Goal: Information Seeking & Learning: Compare options

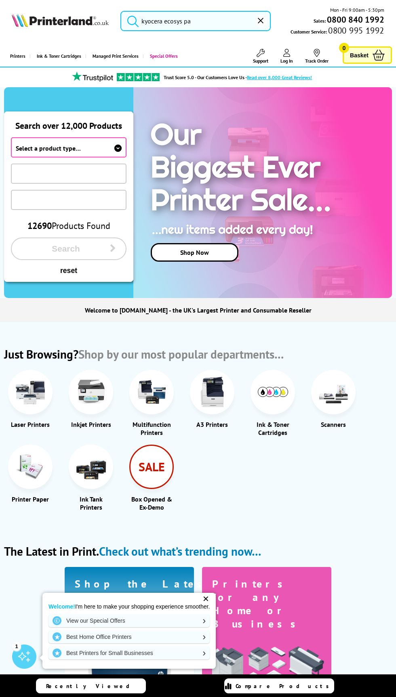
click at [185, 24] on input "kyocera ecosys pa" at bounding box center [195, 21] width 151 height 20
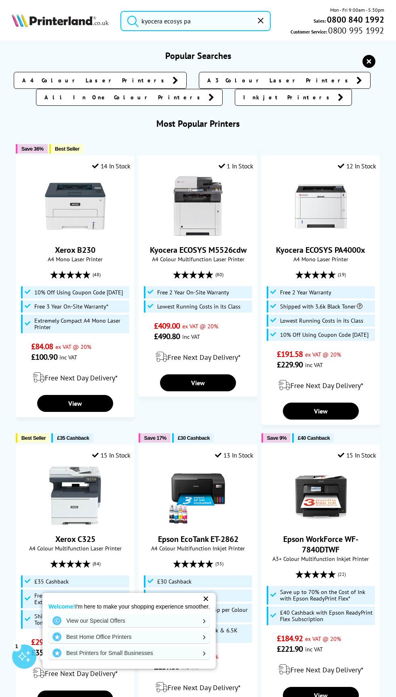
click at [218, 22] on input "kyocera ecosys pa" at bounding box center [195, 21] width 151 height 20
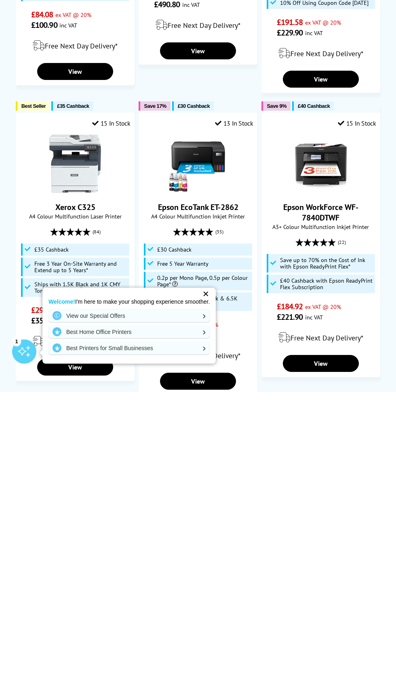
scroll to position [27, 0]
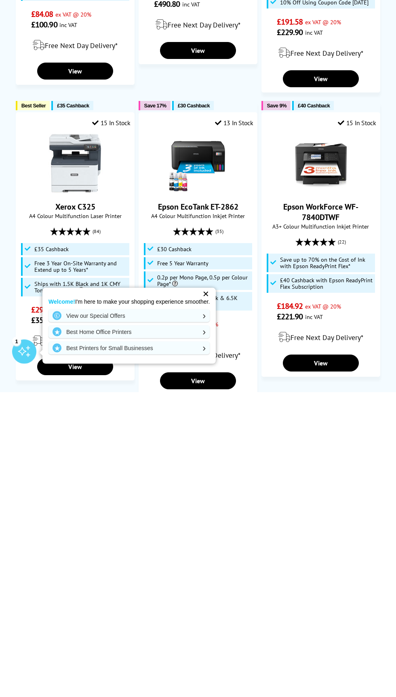
click at [205, 598] on div "✕" at bounding box center [205, 598] width 11 height 11
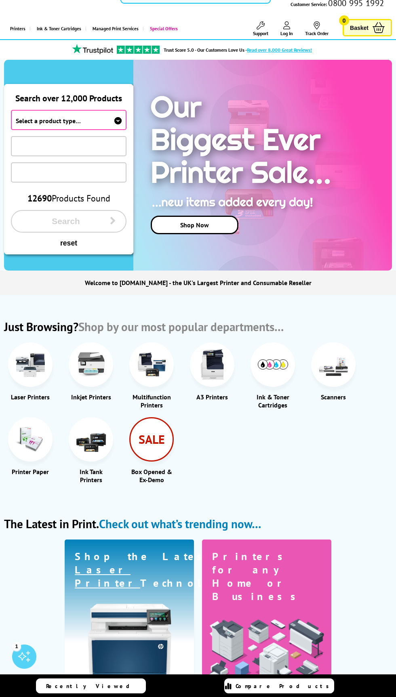
scroll to position [0, 0]
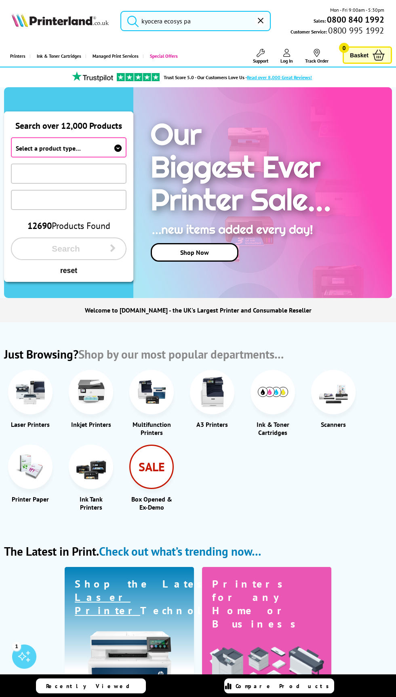
click at [215, 21] on input "kyocera ecosys pa" at bounding box center [195, 21] width 151 height 20
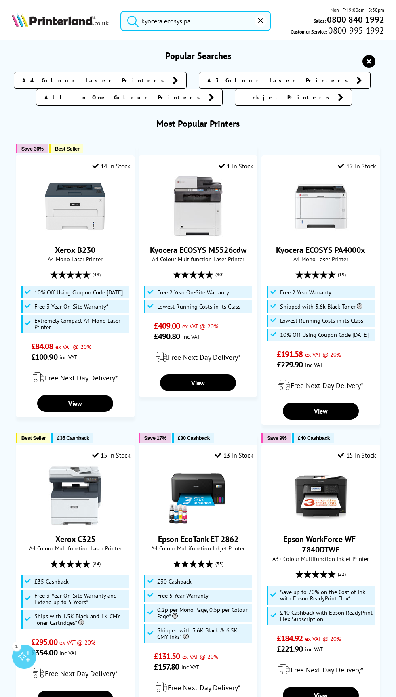
click at [121, 11] on button "submit" at bounding box center [131, 20] width 20 height 18
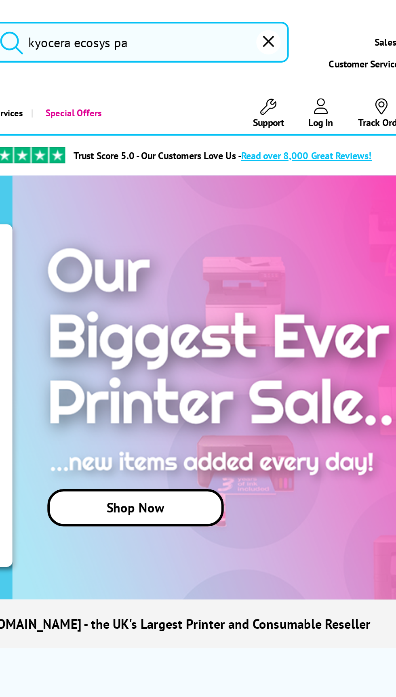
click at [214, 21] on input "kyocera ecosys pa" at bounding box center [195, 21] width 151 height 20
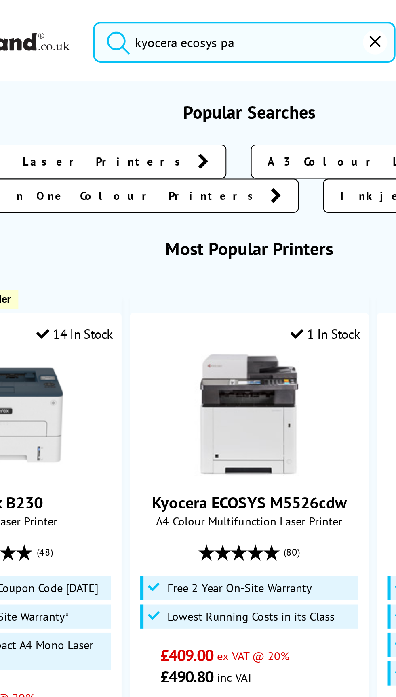
click at [121, 11] on button "submit" at bounding box center [131, 20] width 20 height 18
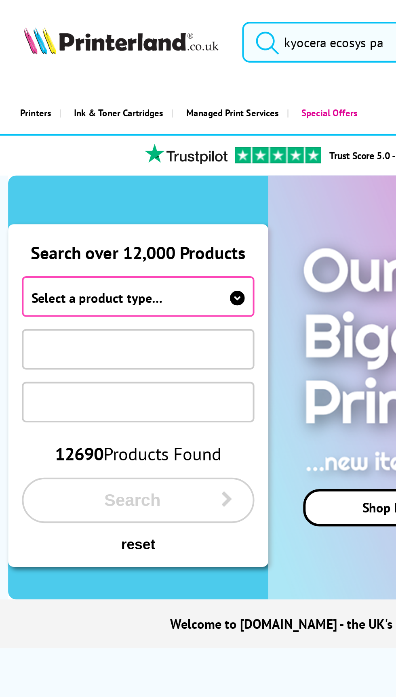
click at [109, 145] on span "Select a product type…" at bounding box center [69, 147] width 116 height 20
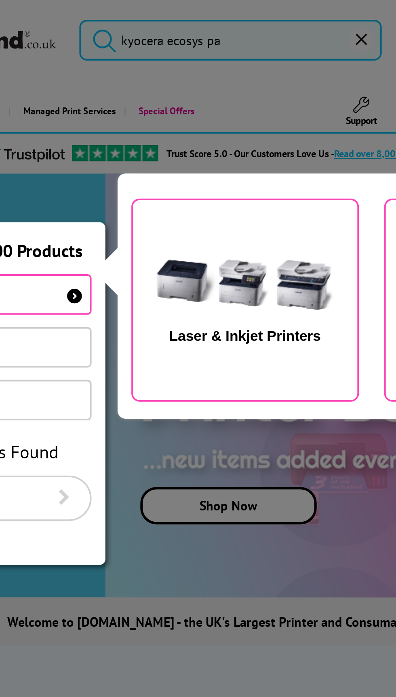
click at [215, 147] on img "button" at bounding box center [203, 143] width 102 height 51
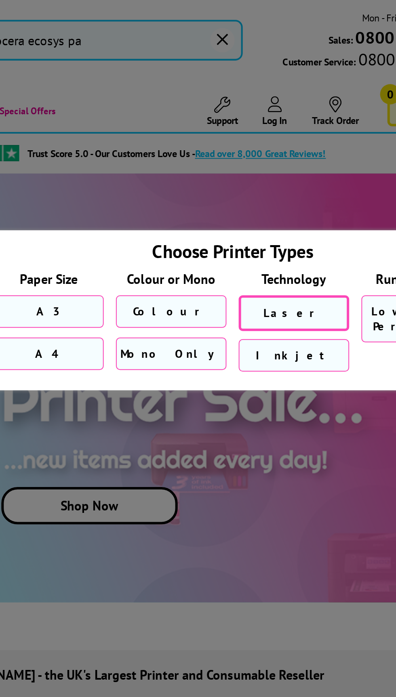
click at [292, 150] on link "Laser" at bounding box center [296, 157] width 55 height 18
click at [239, 179] on span "Mono Only" at bounding box center [235, 177] width 50 height 7
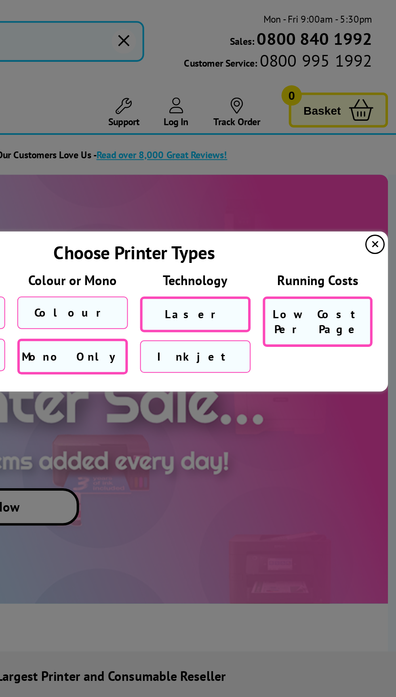
click at [362, 155] on span "Low Cost Per Page" at bounding box center [356, 160] width 45 height 15
click at [363, 158] on span "Low Cost Per Page" at bounding box center [356, 160] width 45 height 15
click at [355, 160] on span "Low Cost Per Page" at bounding box center [356, 160] width 45 height 15
click at [349, 157] on span "Low Cost Per Page" at bounding box center [356, 160] width 45 height 15
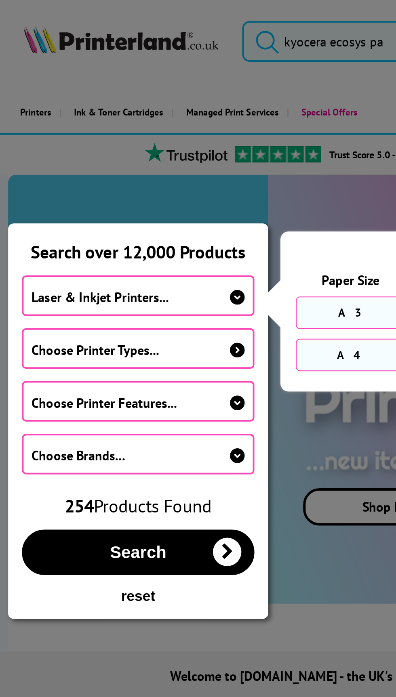
click at [28, 164] on span "Choose Printer Types..." at bounding box center [69, 174] width 116 height 20
click at [27, 195] on span "Choose Printer Features..." at bounding box center [69, 200] width 116 height 20
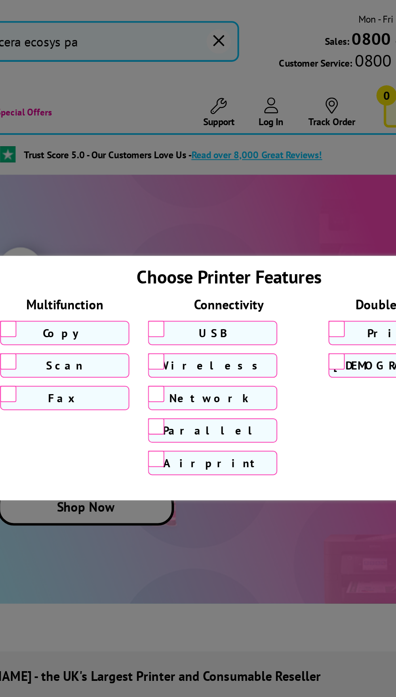
click at [229, 200] on input "Network" at bounding box center [229, 196] width 8 height 8
checkbox input "true"
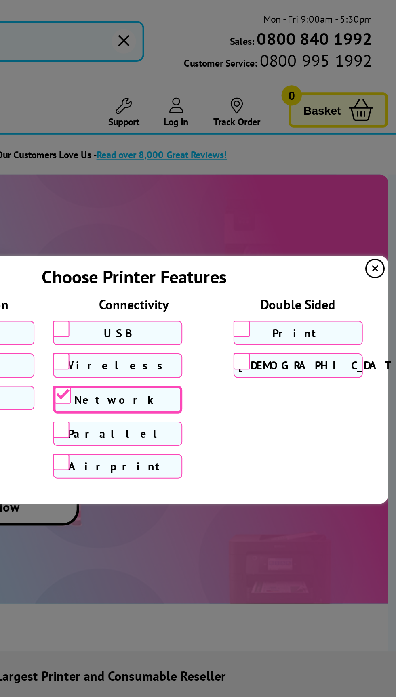
click at [324, 169] on label "Print" at bounding box center [346, 165] width 59 height 7
click at [323, 168] on input "Print" at bounding box center [319, 164] width 8 height 8
checkbox input "true"
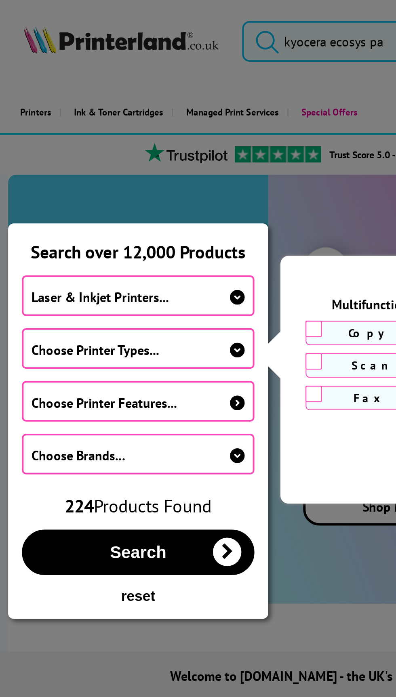
click at [26, 229] on span "Choose Brands..." at bounding box center [39, 227] width 46 height 8
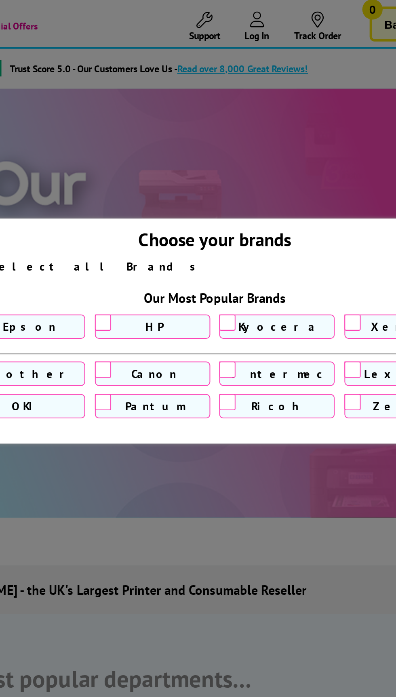
click at [277, 208] on label "Kyocera" at bounding box center [296, 205] width 53 height 7
click at [276, 208] on input "Kyocera" at bounding box center [272, 204] width 8 height 8
checkbox input "true"
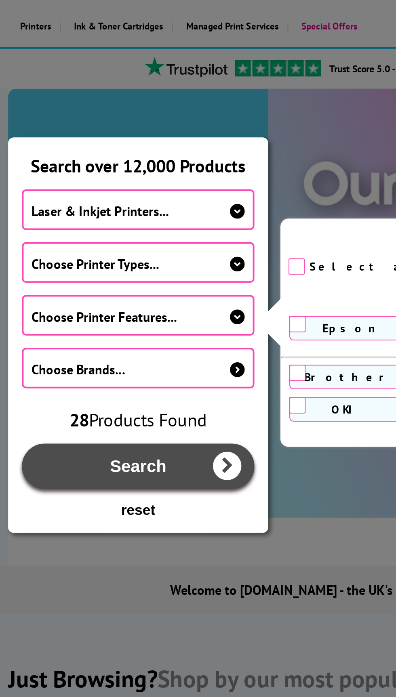
click at [37, 275] on button "Search" at bounding box center [69, 275] width 116 height 23
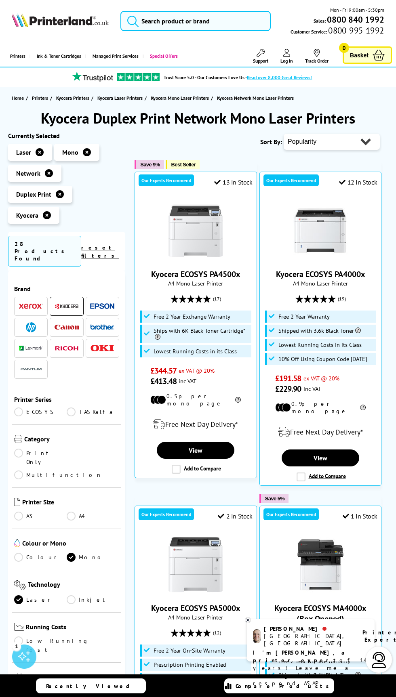
click at [343, 140] on select "Popularity Rating Price - Low to High Price - High to Low Running Costs - Low t…" at bounding box center [332, 142] width 96 height 16
select select "Price Ascending"
click at [285, 134] on select "Popularity Rating Price - Low to High Price - High to Low Running Costs - Low t…" at bounding box center [332, 142] width 96 height 16
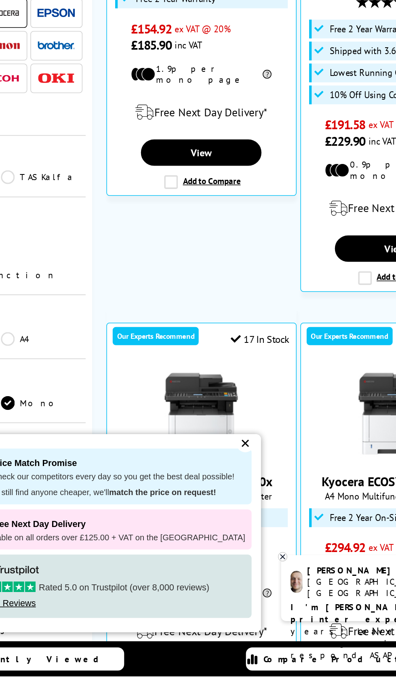
scroll to position [36, 0]
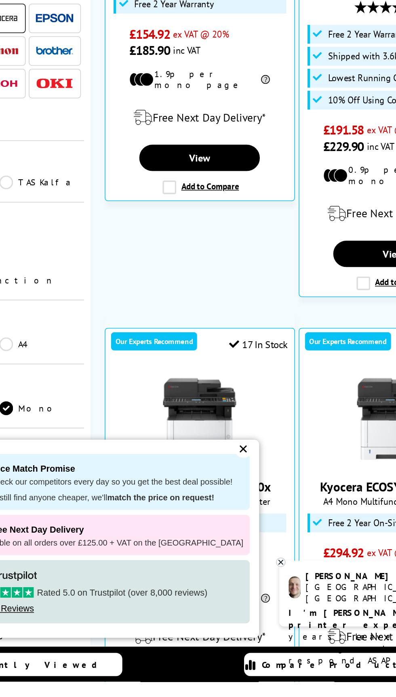
click at [218, 553] on div "✕" at bounding box center [223, 547] width 11 height 11
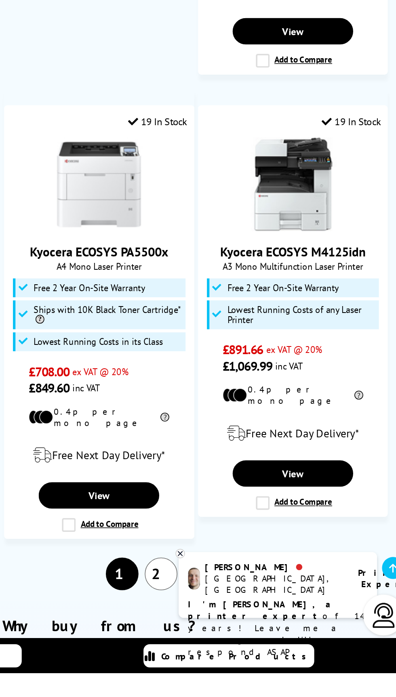
scroll to position [1405, 0]
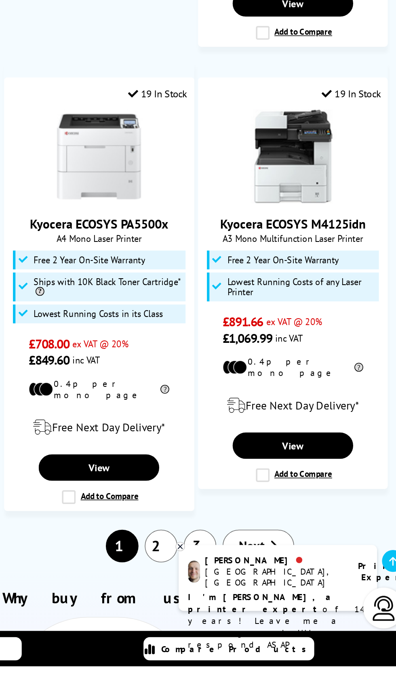
click at [231, 609] on link "2" at bounding box center [235, 619] width 21 height 21
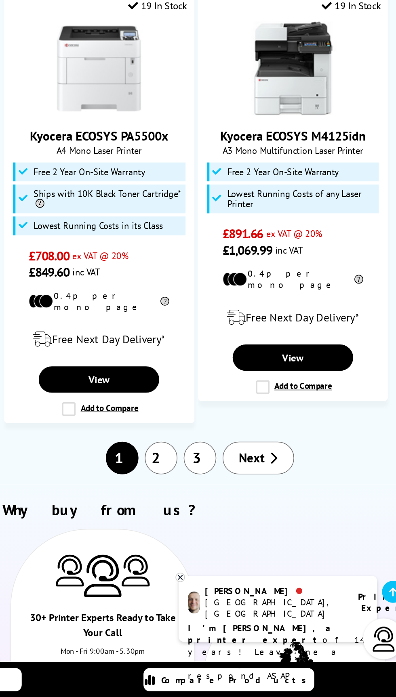
scroll to position [1495, 0]
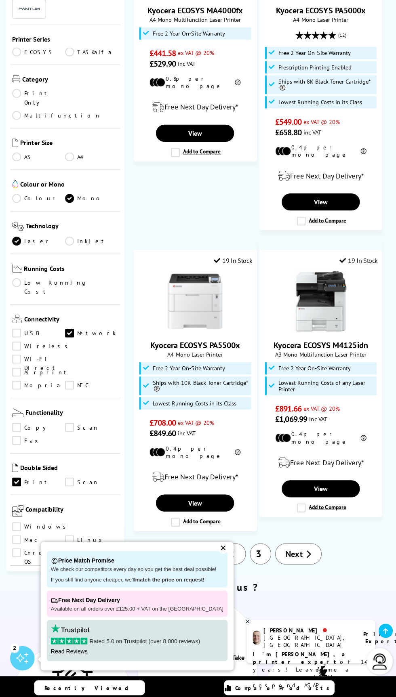
scroll to position [1485, 0]
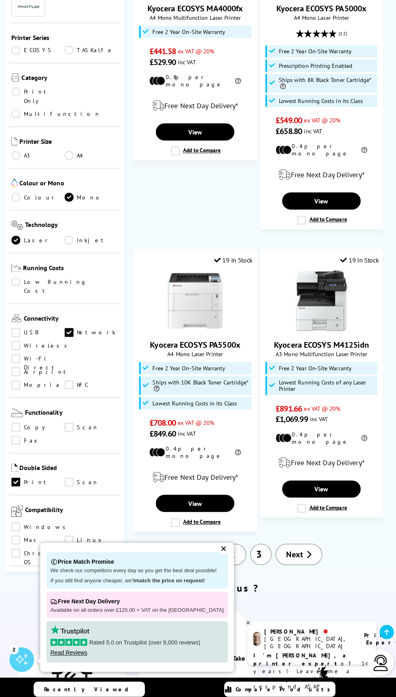
click at [219, 551] on div "✕" at bounding box center [223, 547] width 11 height 11
